Goal: Task Accomplishment & Management: Use online tool/utility

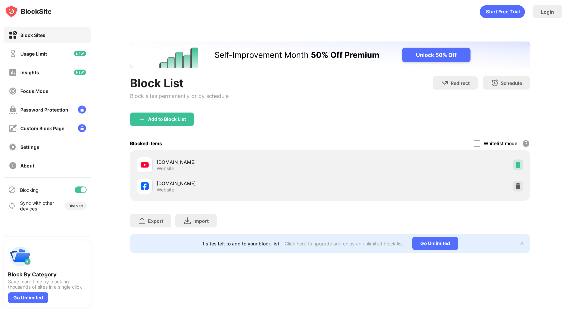
click at [517, 163] on img at bounding box center [518, 165] width 7 height 7
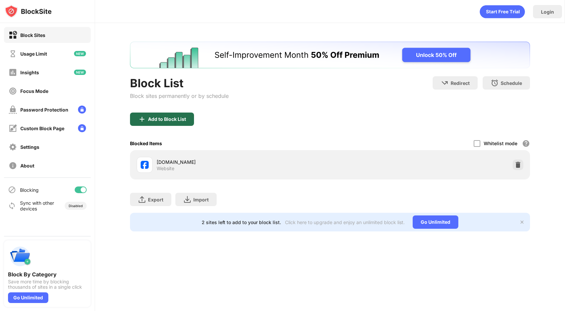
click at [173, 122] on div "Add to Block List" at bounding box center [162, 119] width 64 height 13
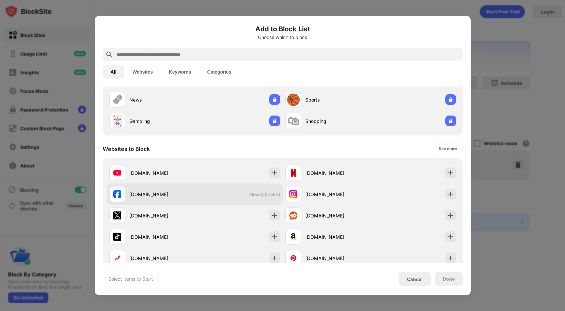
scroll to position [59, 0]
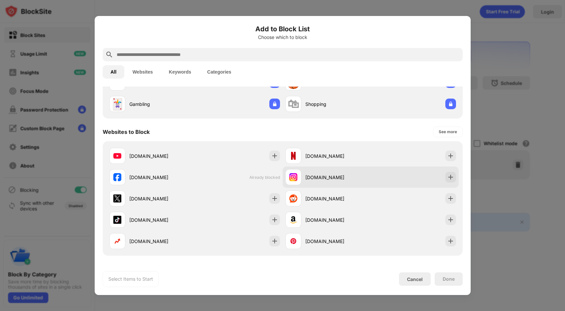
click at [314, 181] on div "[DOMAIN_NAME]" at bounding box center [327, 177] width 85 height 16
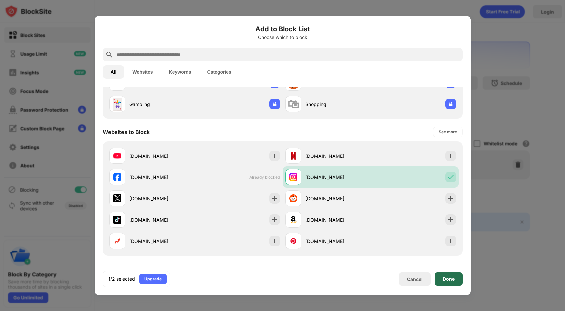
click at [450, 282] on div "Done" at bounding box center [449, 279] width 28 height 13
